Goal: Task Accomplishment & Management: Manage account settings

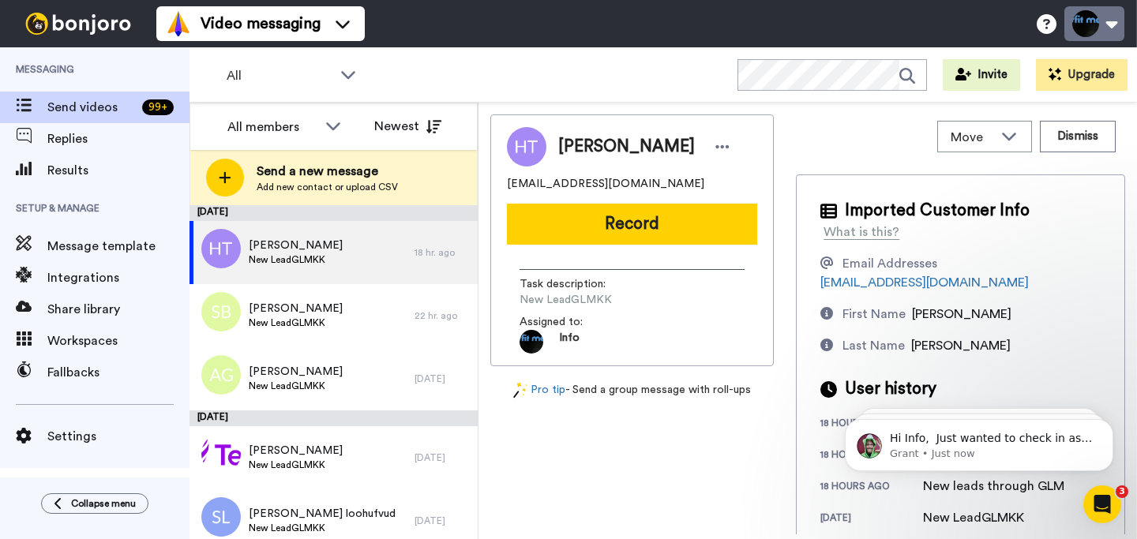
click at [1089, 20] on button at bounding box center [1094, 23] width 60 height 35
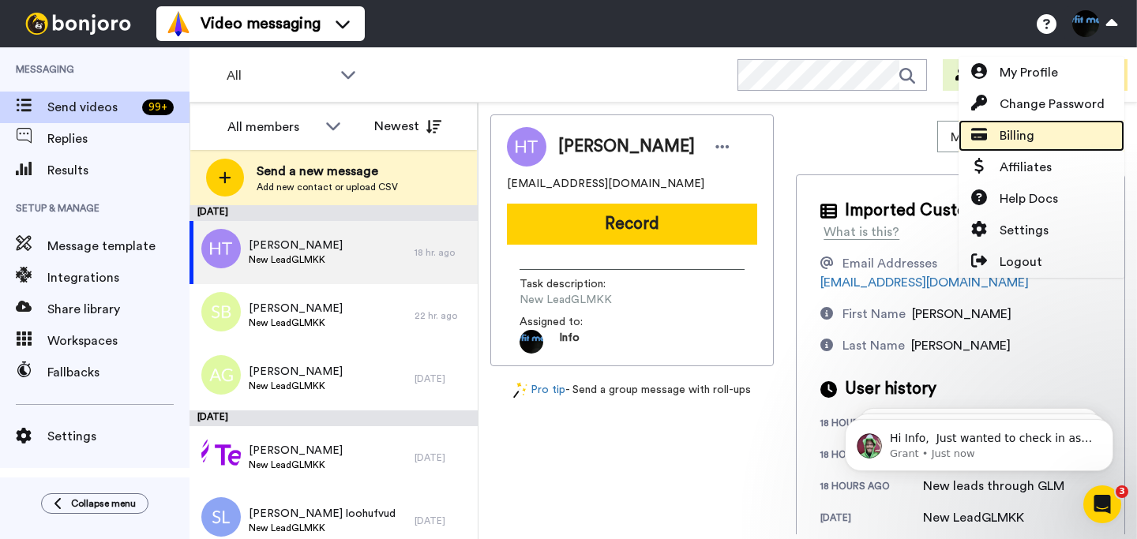
click at [1020, 140] on span "Billing" at bounding box center [1016, 135] width 35 height 19
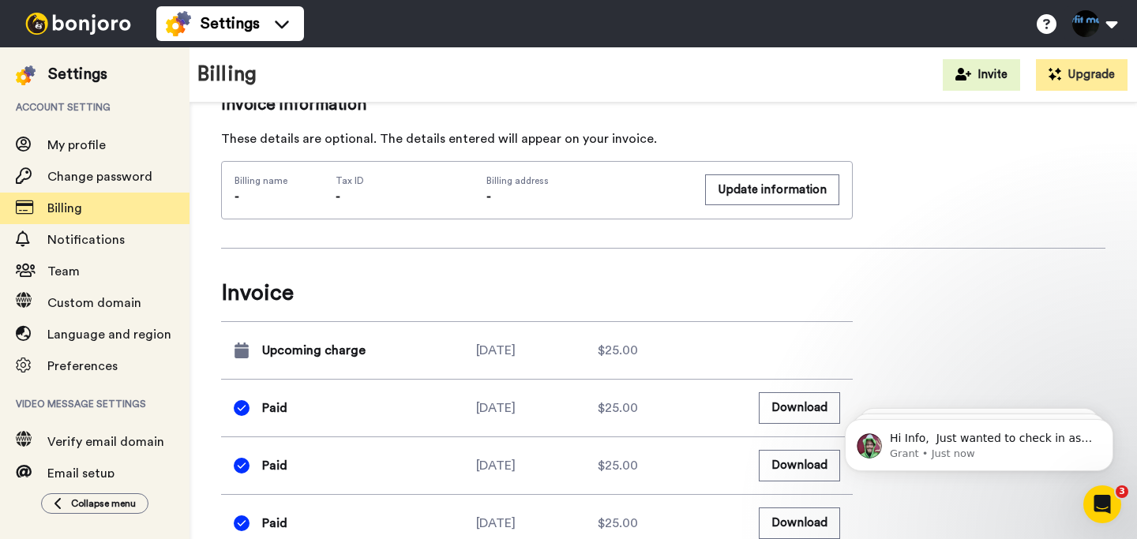
scroll to position [604, 0]
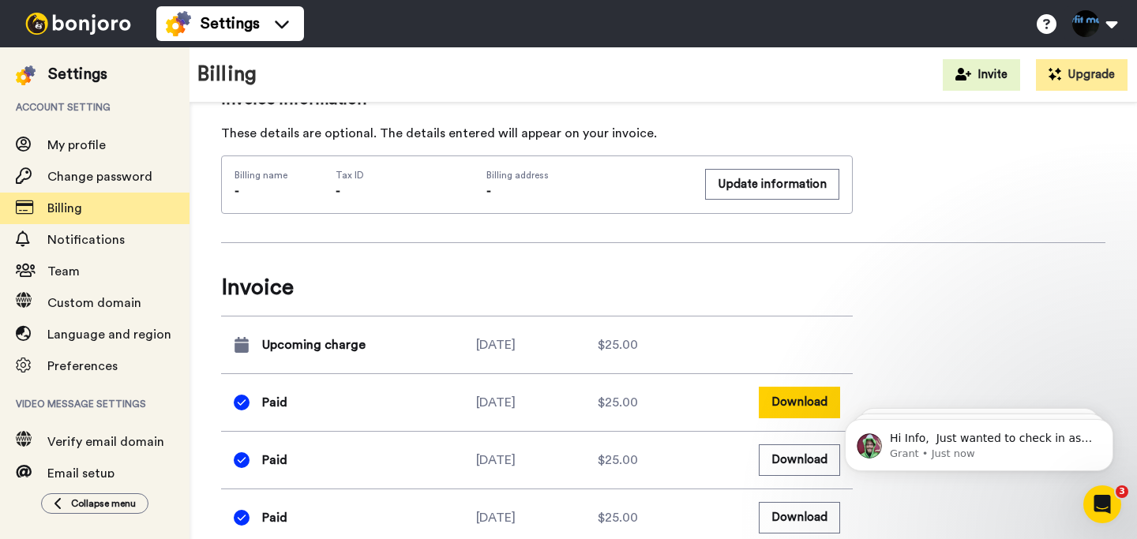
click at [780, 402] on button "Download" at bounding box center [799, 402] width 81 height 31
